Goal: Information Seeking & Learning: Learn about a topic

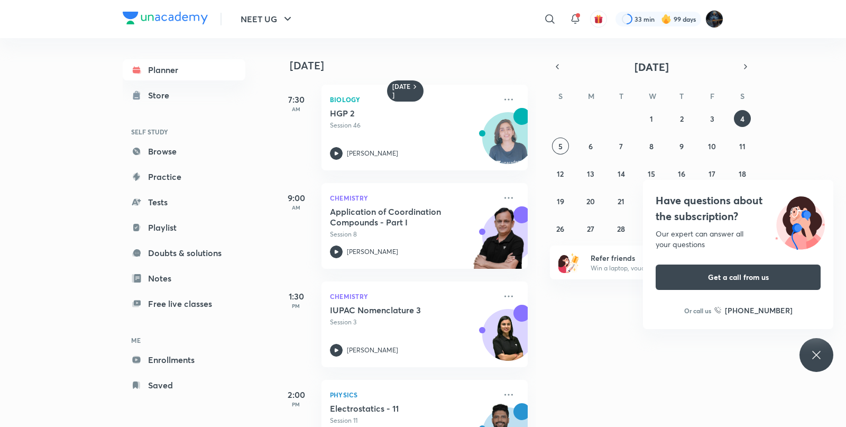
scroll to position [253, 0]
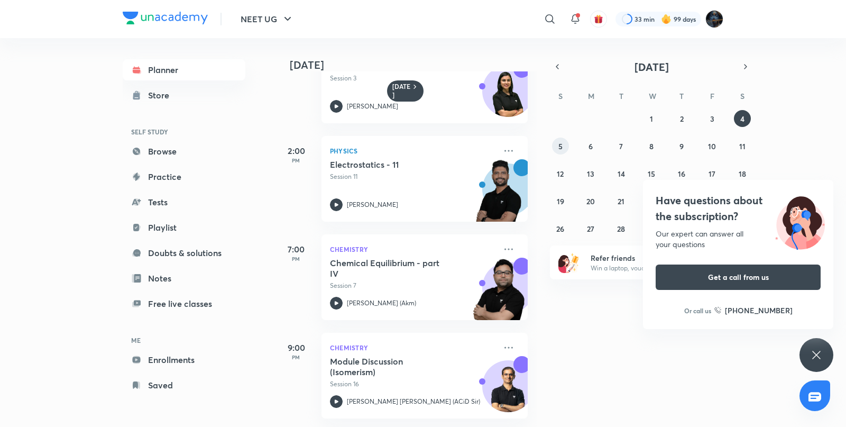
drag, startPoint x: 580, startPoint y: 334, endPoint x: 559, endPoint y: 145, distance: 189.4
click at [559, 145] on abbr "5" at bounding box center [560, 146] width 4 height 10
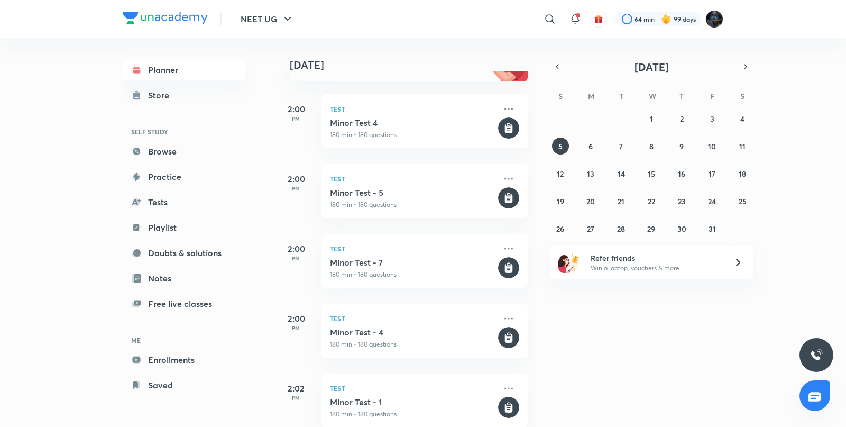
scroll to position [232, 0]
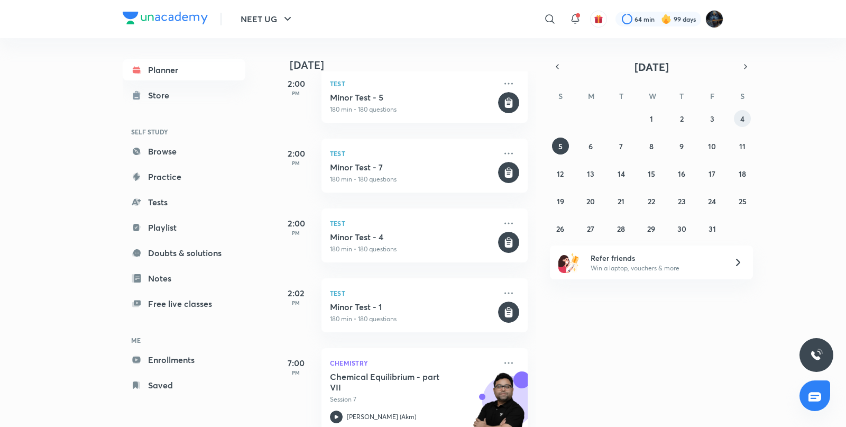
click at [743, 116] on abbr "4" at bounding box center [742, 119] width 4 height 10
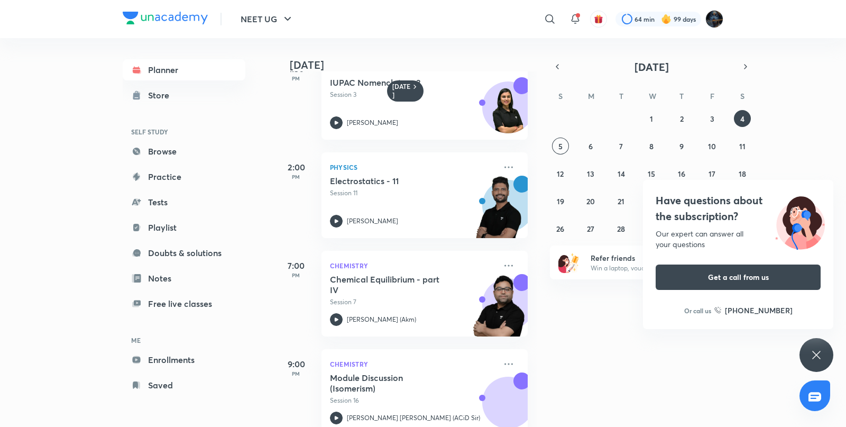
scroll to position [253, 0]
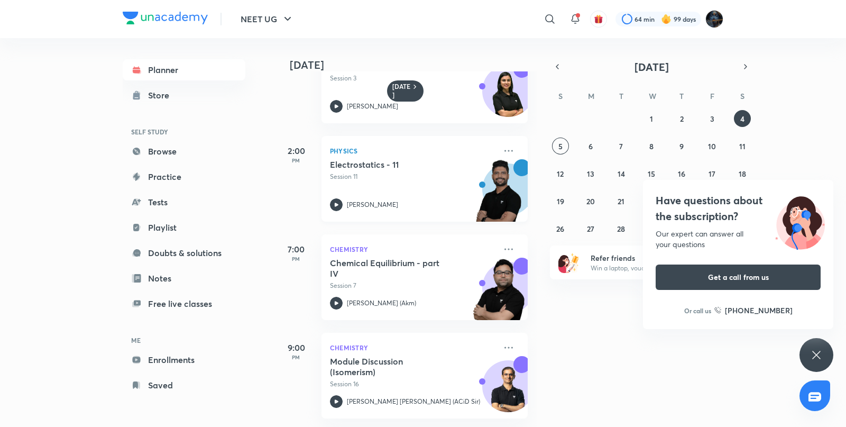
click at [343, 198] on div "[PERSON_NAME]" at bounding box center [413, 204] width 166 height 13
click at [594, 336] on div "[DATE] 7:30 AM Biology HGP 2 Session 46 [PERSON_NAME] 9:00 AM Chemistry Applica…" at bounding box center [559, 232] width 569 height 388
click at [557, 142] on button "5" at bounding box center [560, 145] width 17 height 17
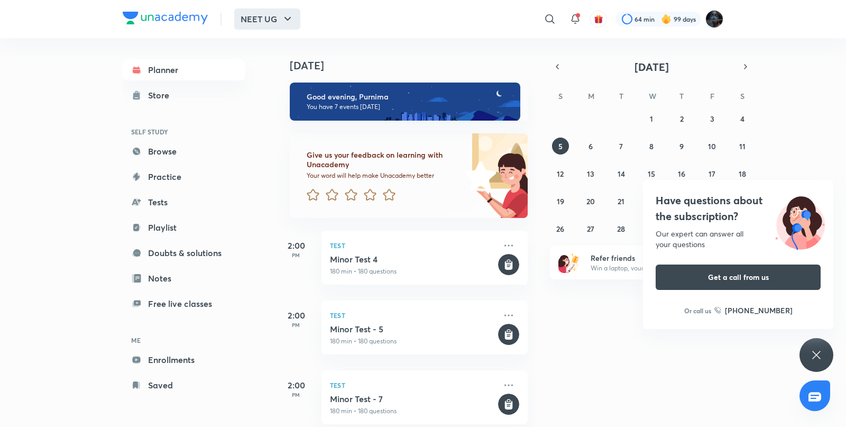
click at [265, 20] on button "NEET UG" at bounding box center [267, 18] width 66 height 21
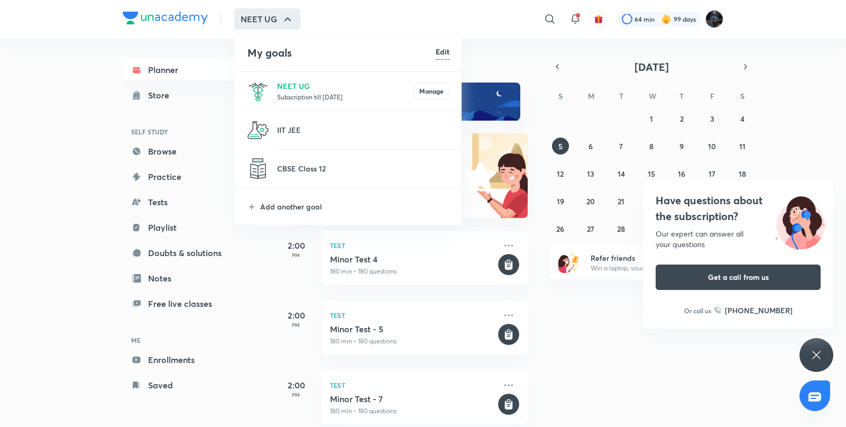
click at [275, 76] on li "NEET UG Subscription till [DATE] Manage" at bounding box center [348, 91] width 227 height 39
